Goal: Information Seeking & Learning: Learn about a topic

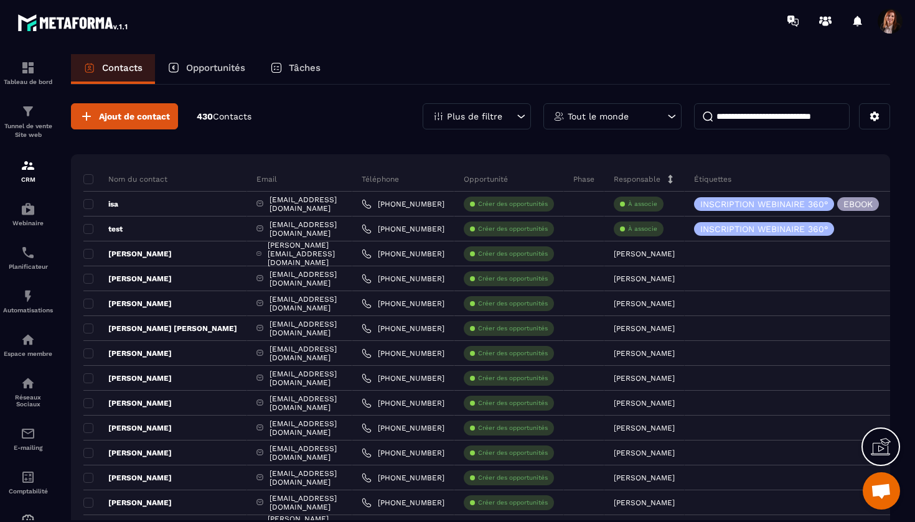
scroll to position [5622, 0]
click at [51, 25] on img at bounding box center [73, 22] width 112 height 22
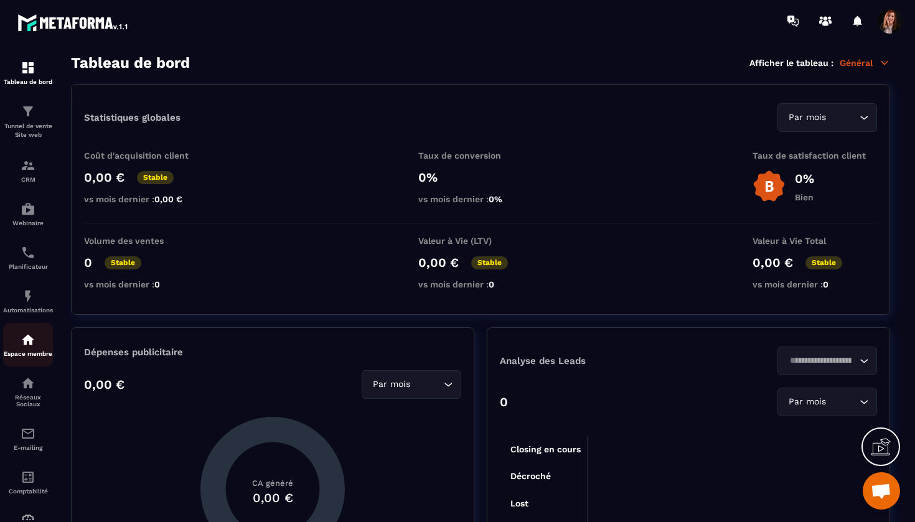
click at [31, 344] on img at bounding box center [28, 339] width 15 height 15
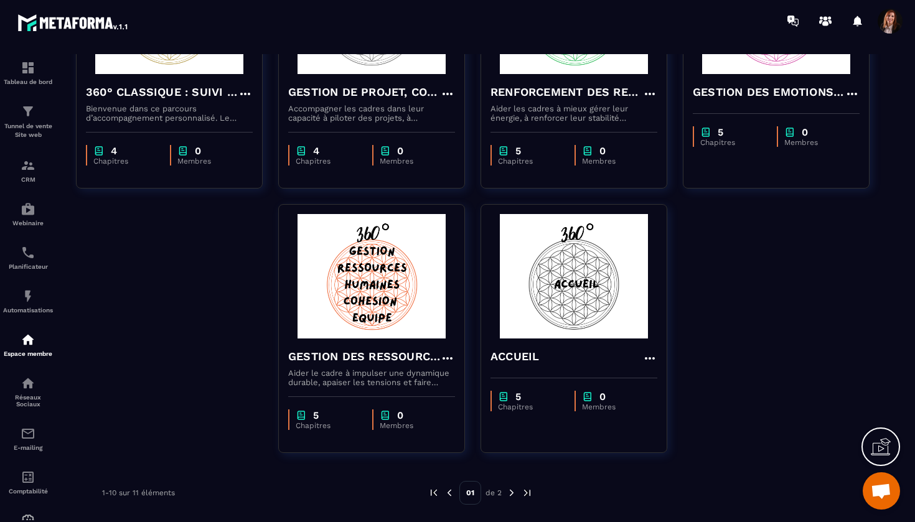
scroll to position [473, 0]
click at [511, 496] on img at bounding box center [511, 492] width 11 height 11
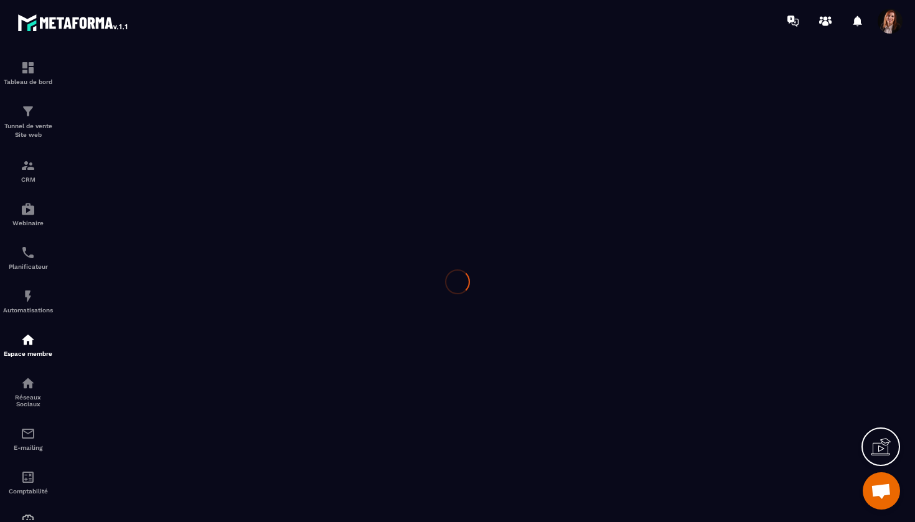
scroll to position [0, 0]
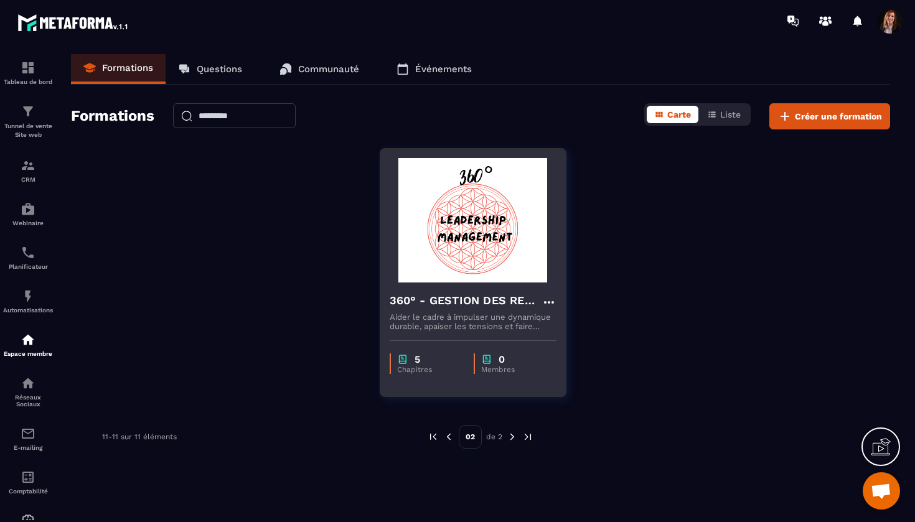
click at [450, 299] on h4 "360° - GESTION DES RESSOURCES HUMAINES ET COHESION D'EQUIPE" at bounding box center [466, 300] width 152 height 17
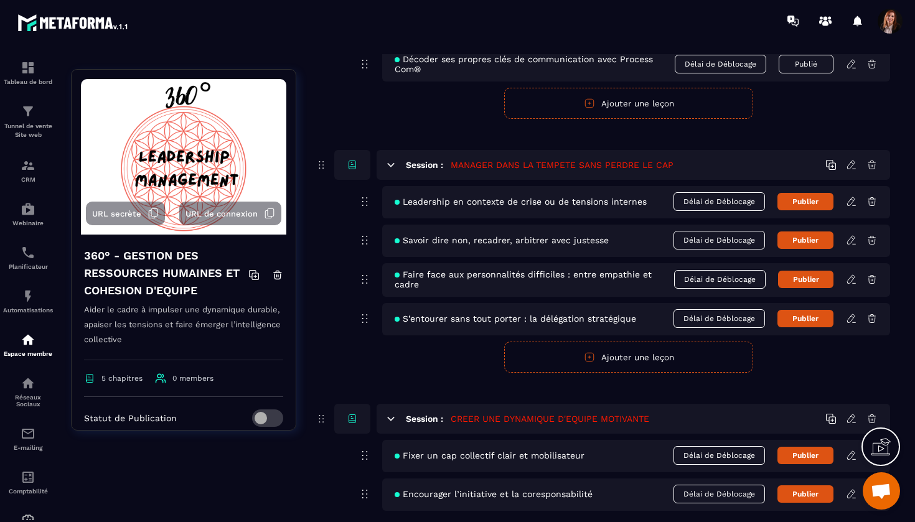
scroll to position [555, 0]
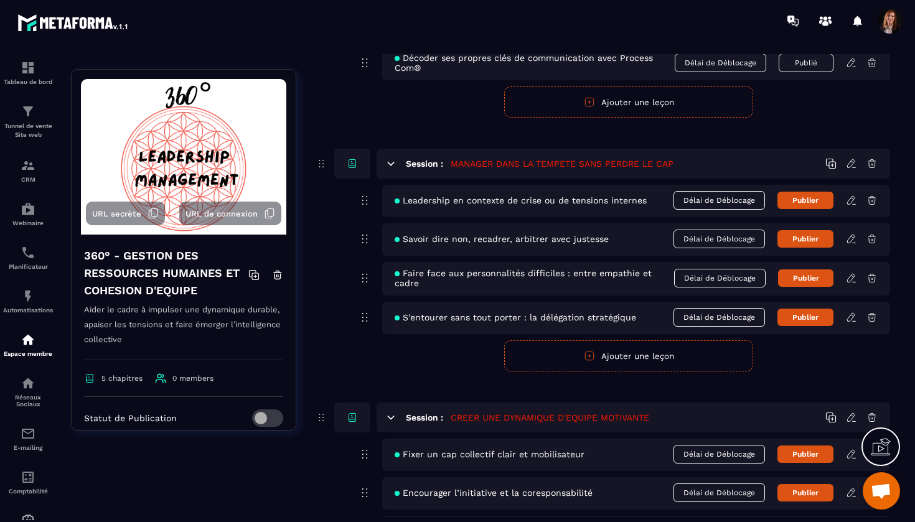
click at [516, 66] on span "Décoder ses propres clés de communication avec Process Com®" at bounding box center [535, 63] width 280 height 20
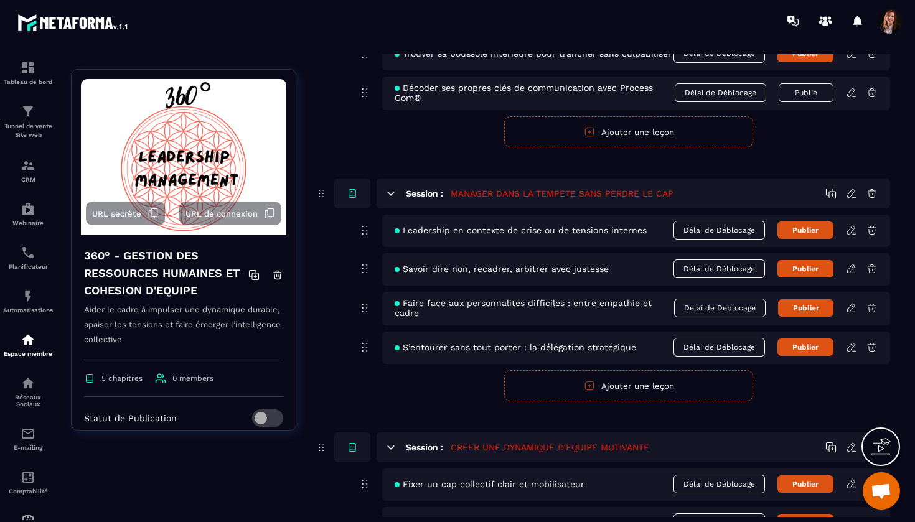
scroll to position [520, 0]
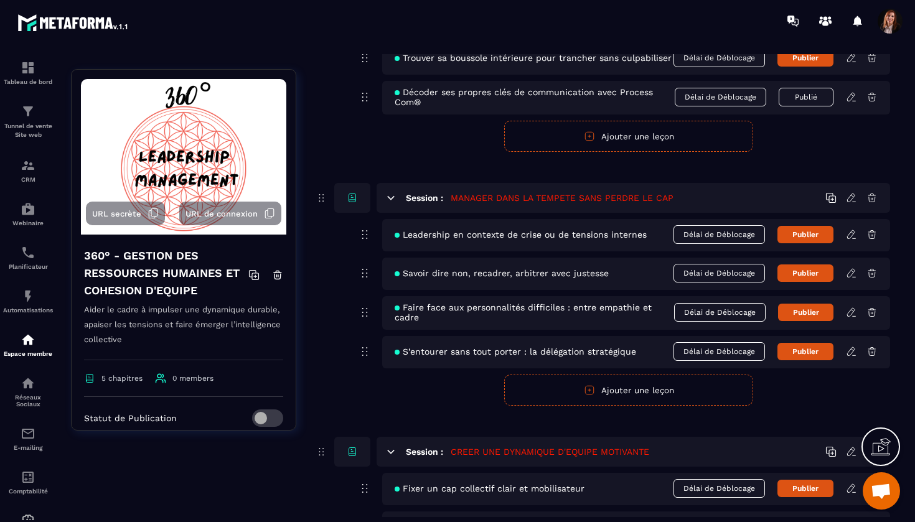
click at [854, 96] on icon at bounding box center [851, 97] width 11 height 11
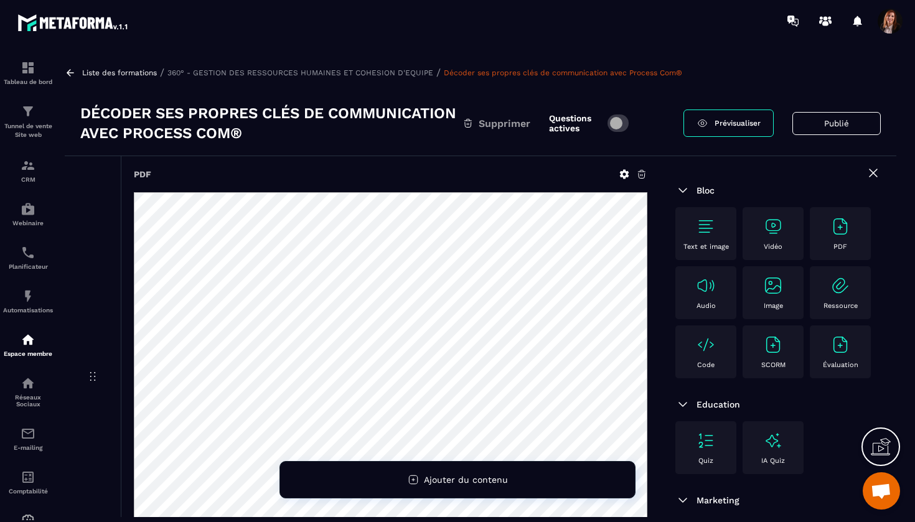
click at [735, 122] on span "Prévisualiser" at bounding box center [738, 123] width 46 height 9
